Goal: Information Seeking & Learning: Learn about a topic

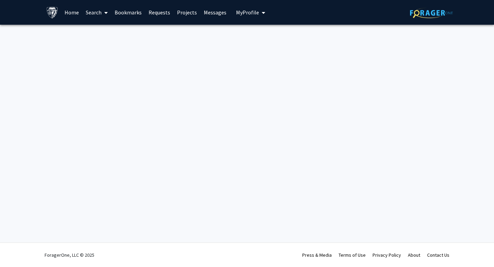
click at [134, 12] on link "Bookmarks" at bounding box center [128, 12] width 34 height 24
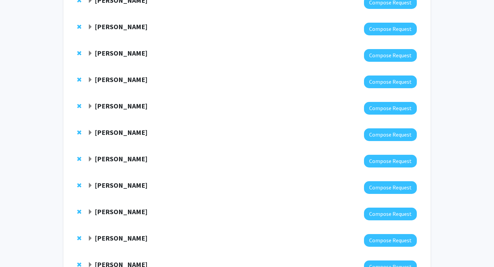
scroll to position [459, 0]
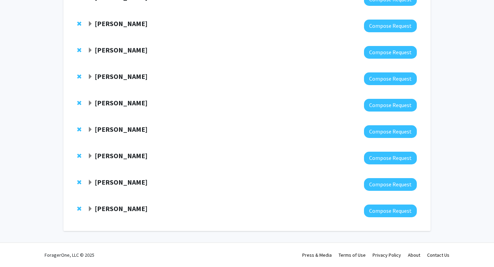
click at [119, 205] on strong "[PERSON_NAME]" at bounding box center [121, 208] width 53 height 9
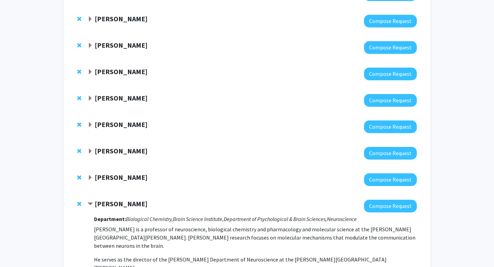
scroll to position [488, 0]
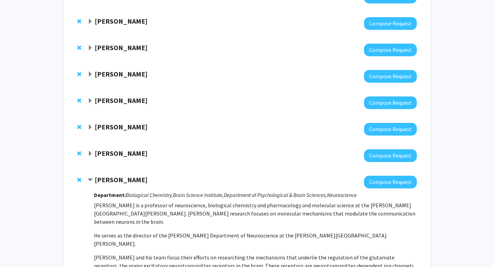
click at [112, 181] on strong "[PERSON_NAME]" at bounding box center [121, 179] width 53 height 9
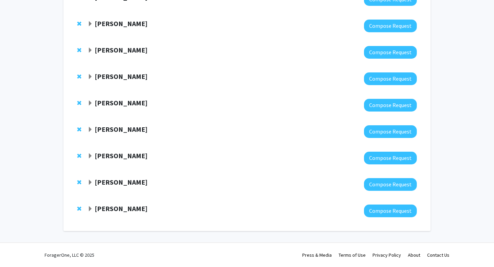
click at [112, 178] on strong "[PERSON_NAME]" at bounding box center [121, 182] width 53 height 9
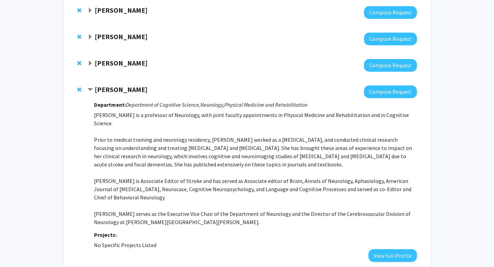
scroll to position [452, 0]
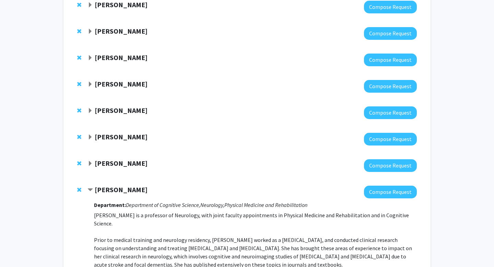
click at [104, 190] on strong "[PERSON_NAME]" at bounding box center [121, 189] width 53 height 9
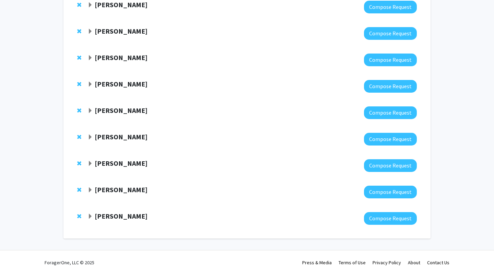
click at [104, 164] on strong "[PERSON_NAME]" at bounding box center [121, 163] width 53 height 9
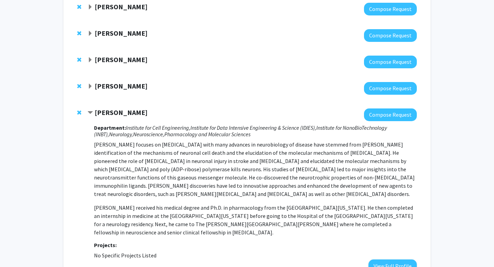
click at [103, 116] on strong "[PERSON_NAME]" at bounding box center [121, 112] width 53 height 9
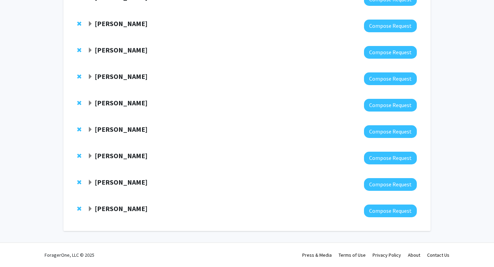
scroll to position [459, 0]
click at [109, 132] on strong "[PERSON_NAME]" at bounding box center [121, 129] width 53 height 9
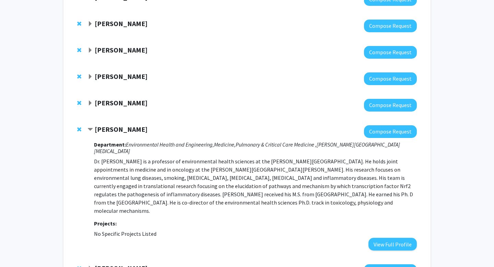
scroll to position [502, 0]
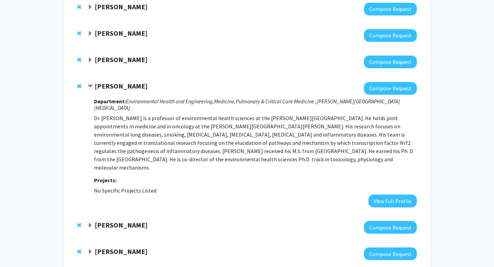
click at [109, 84] on strong "[PERSON_NAME]" at bounding box center [121, 86] width 53 height 9
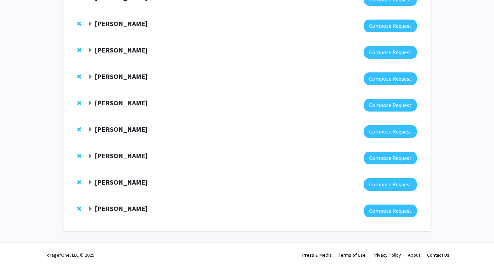
click at [105, 105] on strong "[PERSON_NAME]" at bounding box center [121, 102] width 53 height 9
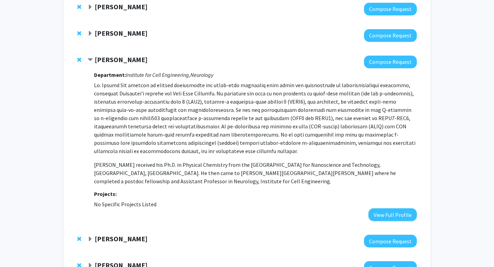
click at [103, 61] on strong "[PERSON_NAME]" at bounding box center [121, 59] width 53 height 9
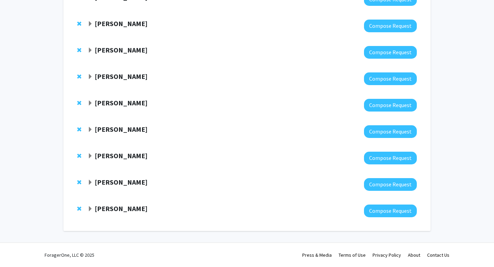
click at [109, 101] on strong "[PERSON_NAME]" at bounding box center [121, 102] width 53 height 9
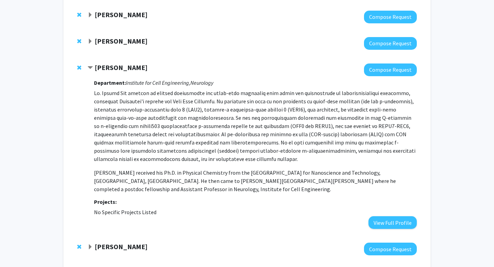
scroll to position [494, 0]
click at [168, 108] on p at bounding box center [255, 126] width 323 height 74
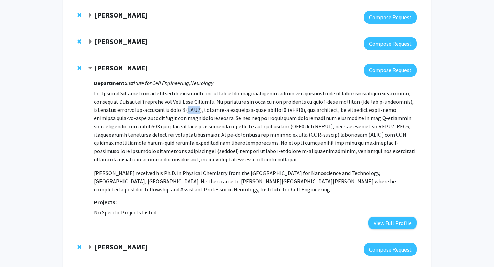
click at [168, 108] on p at bounding box center [255, 126] width 323 height 74
drag, startPoint x: 120, startPoint y: 102, endPoint x: 182, endPoint y: 104, distance: 61.7
click at [182, 104] on p at bounding box center [255, 126] width 323 height 74
click at [182, 105] on p at bounding box center [255, 126] width 323 height 74
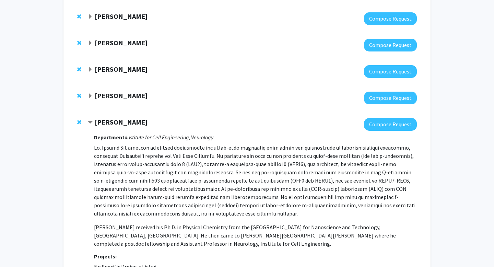
scroll to position [434, 0]
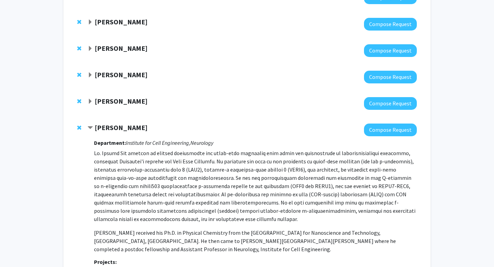
click at [121, 102] on strong "[PERSON_NAME]" at bounding box center [121, 101] width 53 height 9
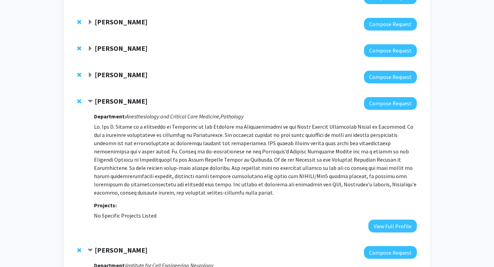
click at [121, 101] on strong "[PERSON_NAME]" at bounding box center [121, 101] width 53 height 9
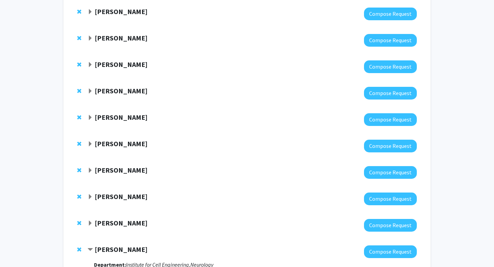
scroll to position [305, 0]
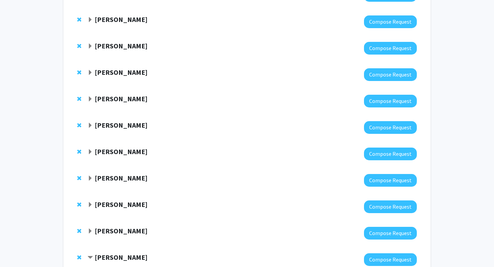
click at [123, 73] on strong "[PERSON_NAME]" at bounding box center [121, 72] width 53 height 9
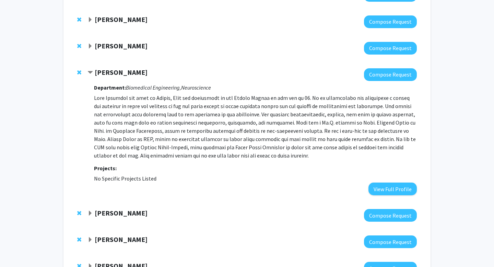
click at [123, 73] on strong "[PERSON_NAME]" at bounding box center [121, 72] width 53 height 9
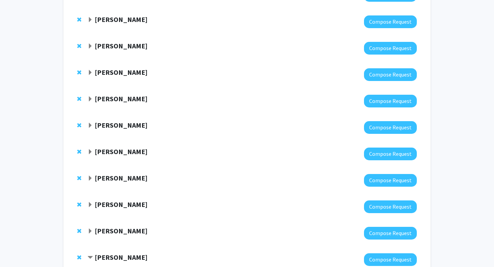
click at [121, 44] on strong "[PERSON_NAME]" at bounding box center [121, 45] width 53 height 9
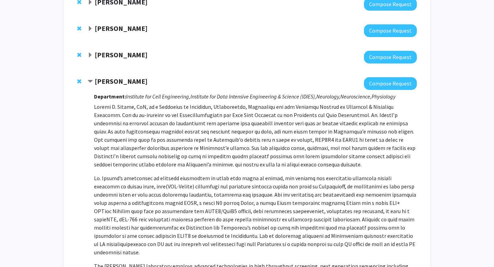
scroll to position [235, 0]
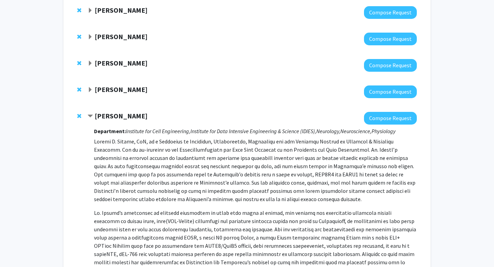
click at [121, 115] on strong "[PERSON_NAME]" at bounding box center [121, 115] width 53 height 9
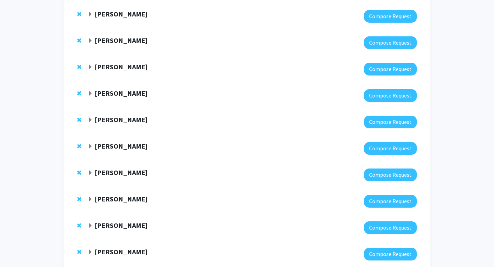
scroll to position [199, 0]
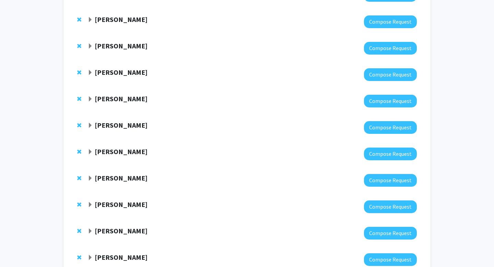
click at [120, 98] on strong "[PERSON_NAME]" at bounding box center [121, 98] width 53 height 9
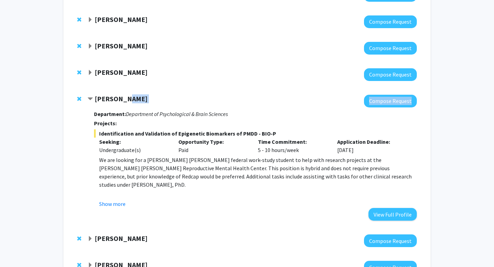
drag, startPoint x: 120, startPoint y: 98, endPoint x: 122, endPoint y: 106, distance: 8.1
click at [122, 106] on div "[PERSON_NAME] Compose Request Department: Department of Psychological & Brain S…" at bounding box center [251, 158] width 329 height 126
click at [118, 204] on button "Show more" at bounding box center [112, 204] width 26 height 8
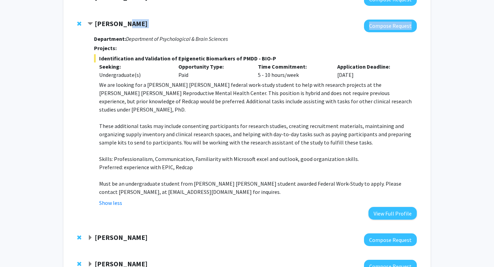
scroll to position [201, 0]
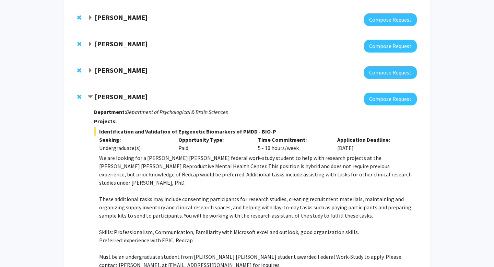
click at [80, 95] on span "Remove Victoria Paone from bookmarks" at bounding box center [79, 96] width 4 height 5
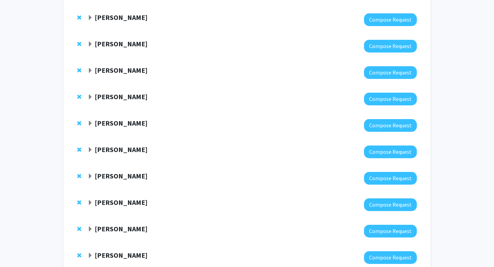
click at [108, 71] on strong "[PERSON_NAME]" at bounding box center [121, 70] width 53 height 9
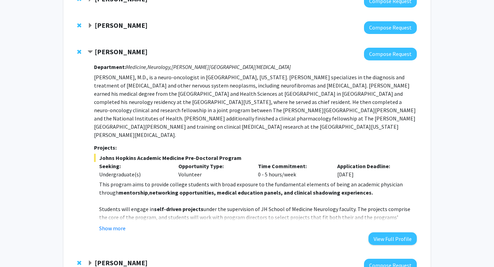
scroll to position [225, 0]
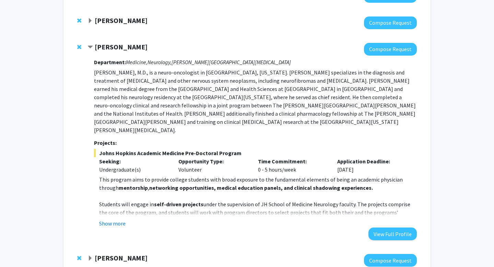
click at [116, 202] on fg-read-more "This program aims to provide college students with broad exposure to the fundam…" at bounding box center [255, 201] width 323 height 52
click at [123, 211] on div "Department: Medicine, Neurology, [PERSON_NAME][GEOGRAPHIC_DATA][MEDICAL_DATA] […" at bounding box center [255, 148] width 323 height 184
click at [120, 219] on button "Show more" at bounding box center [112, 223] width 26 height 8
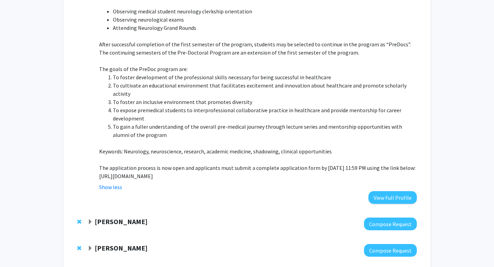
scroll to position [541, 0]
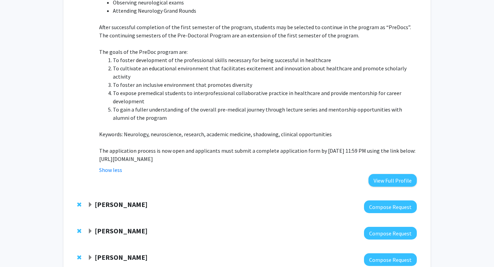
click at [140, 155] on p "[URL][DOMAIN_NAME]" at bounding box center [257, 159] width 317 height 8
copy p "[URL][DOMAIN_NAME]"
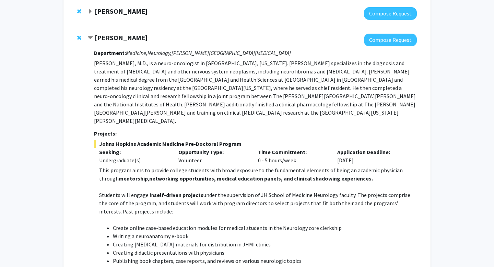
scroll to position [240, 0]
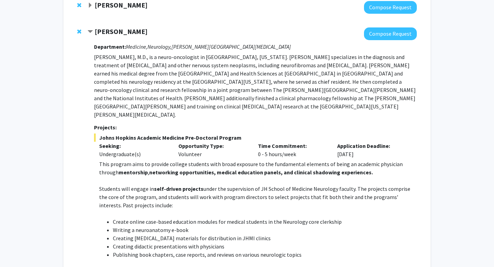
click at [253, 72] on p "[PERSON_NAME], M.D., is a neuro-oncologist in [GEOGRAPHIC_DATA], [US_STATE]. [P…" at bounding box center [255, 86] width 323 height 66
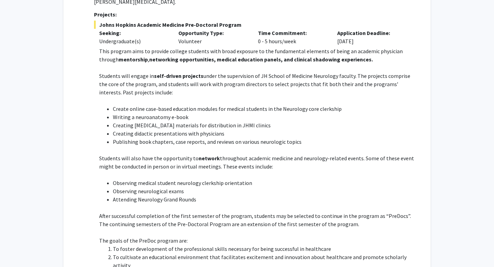
scroll to position [356, 0]
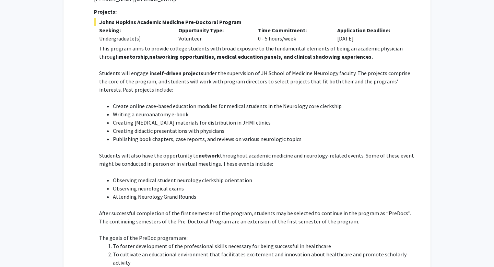
click at [251, 69] on p "Students will engage in self-driven projects under the supervision of JH School…" at bounding box center [257, 81] width 317 height 25
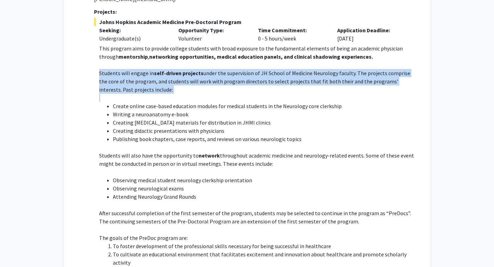
click at [251, 69] on p "Students will engage in self-driven projects under the supervision of JH School…" at bounding box center [257, 81] width 317 height 25
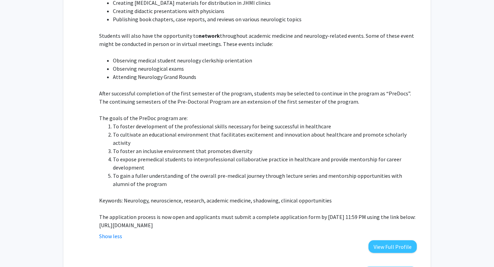
scroll to position [476, 0]
